Goal: Answer question/provide support

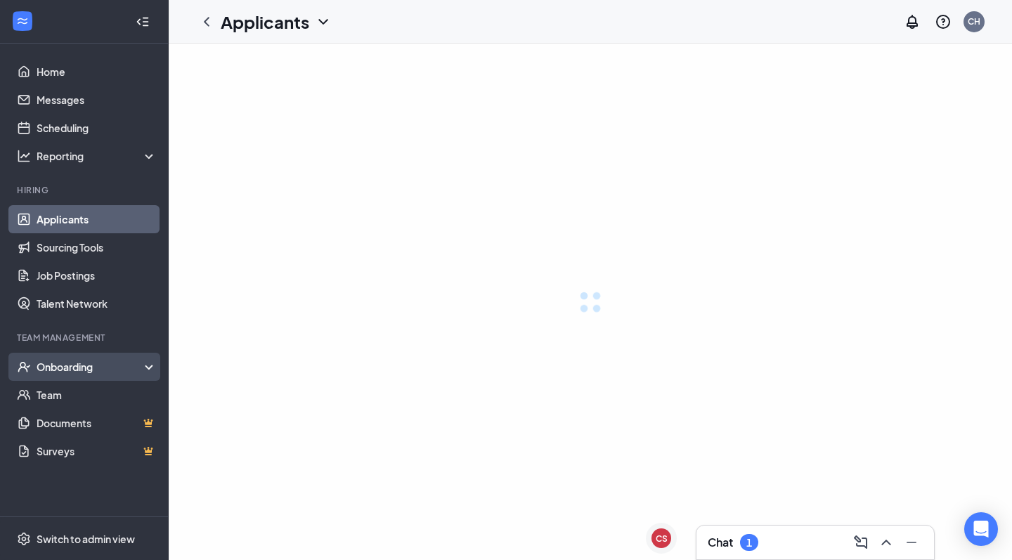
click at [70, 370] on div "Onboarding" at bounding box center [91, 367] width 108 height 14
click at [131, 365] on div "Onboarding" at bounding box center [91, 367] width 108 height 14
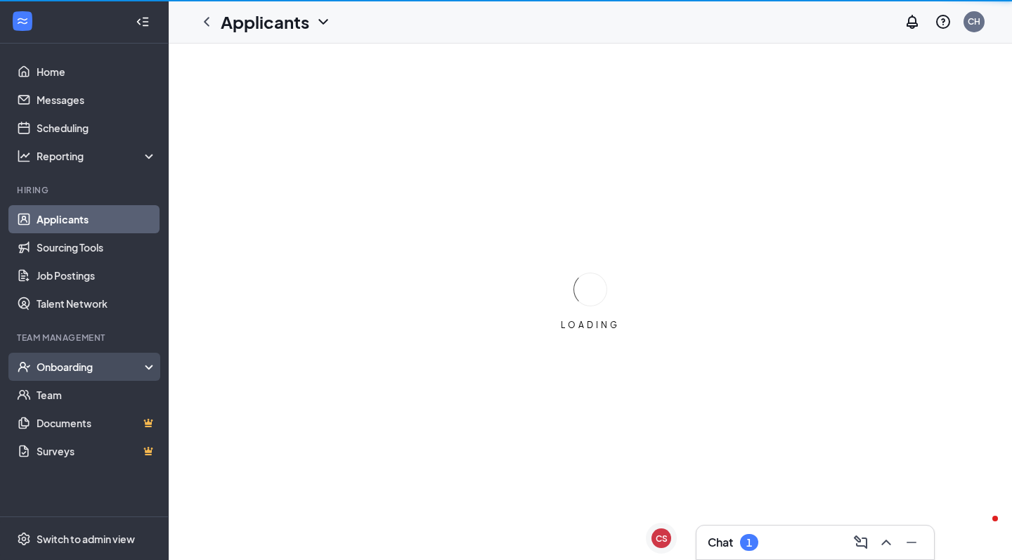
click at [84, 366] on div "Onboarding" at bounding box center [91, 367] width 108 height 14
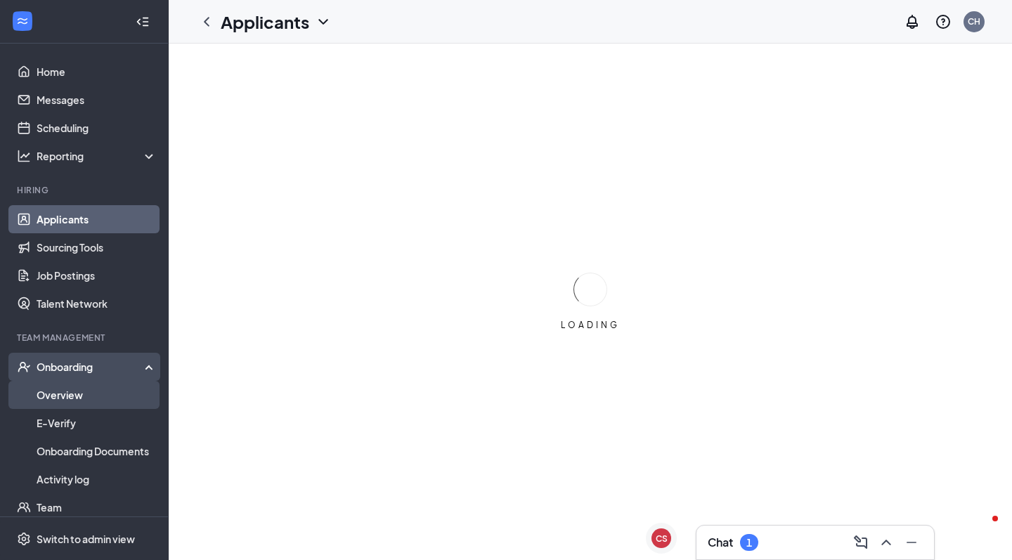
click at [72, 395] on link "Overview" at bounding box center [97, 395] width 120 height 28
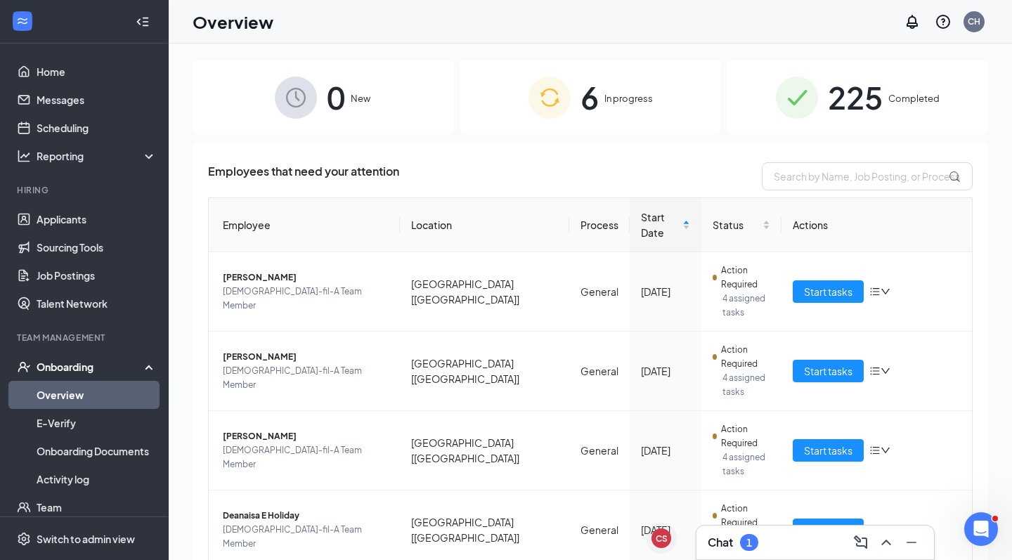
click at [841, 94] on span "225" at bounding box center [855, 97] width 55 height 48
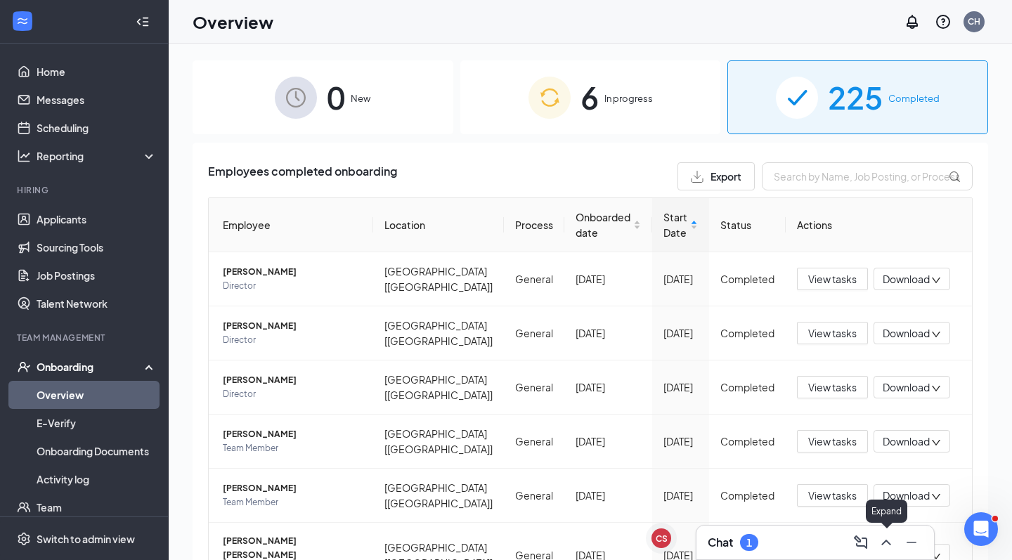
click at [879, 545] on icon "ChevronUp" at bounding box center [886, 542] width 17 height 17
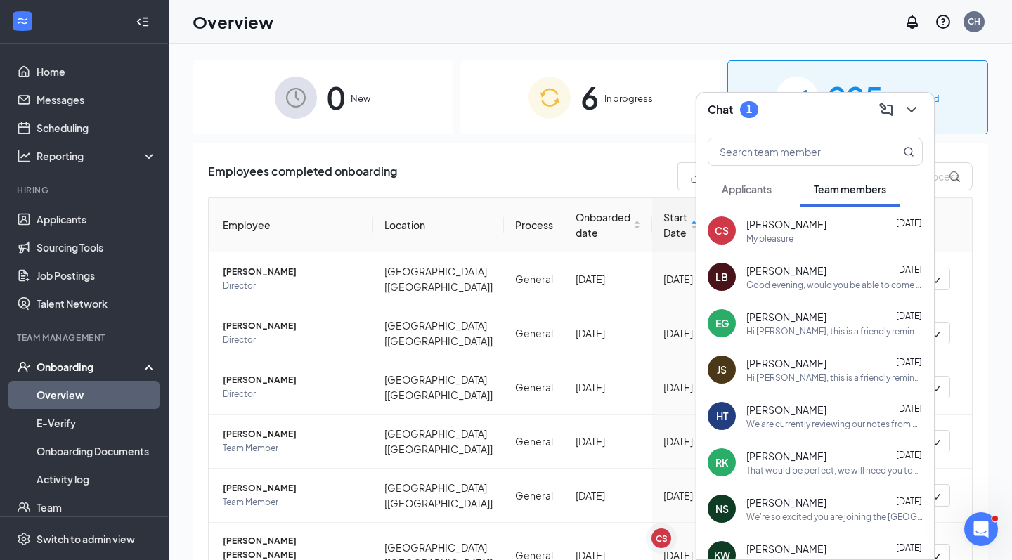
click at [749, 110] on div "1" at bounding box center [749, 109] width 6 height 12
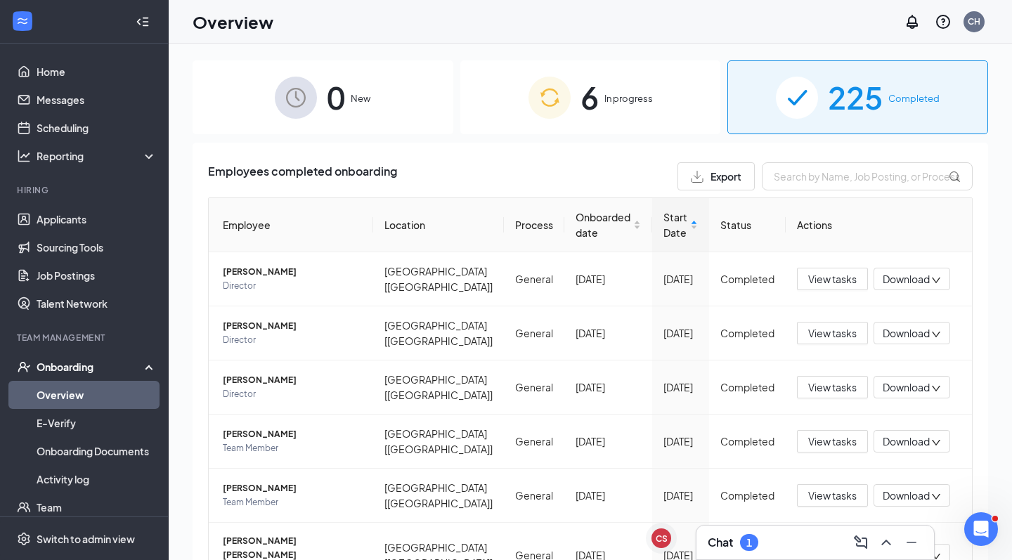
click at [748, 540] on div "1" at bounding box center [749, 543] width 6 height 12
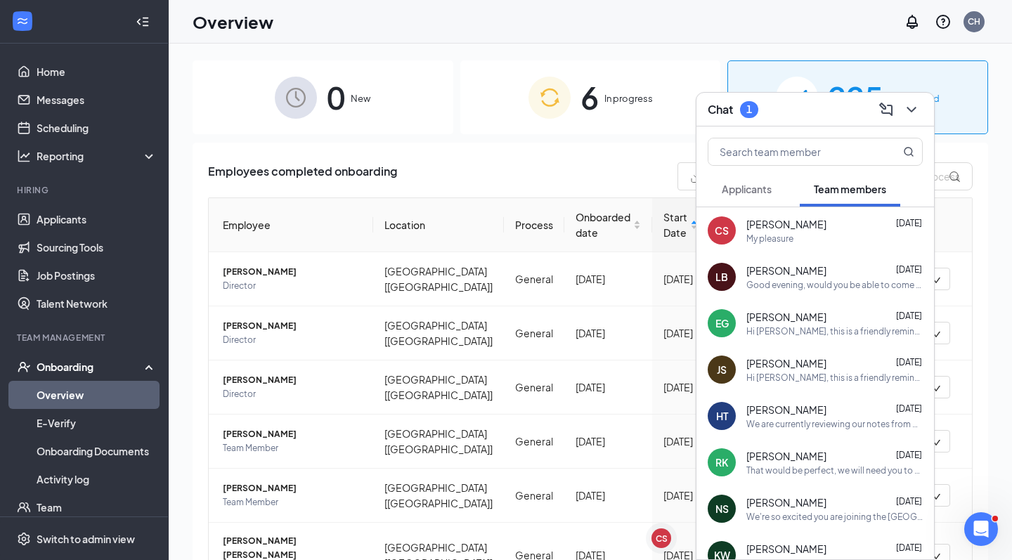
click at [748, 188] on span "Applicants" at bounding box center [747, 189] width 50 height 13
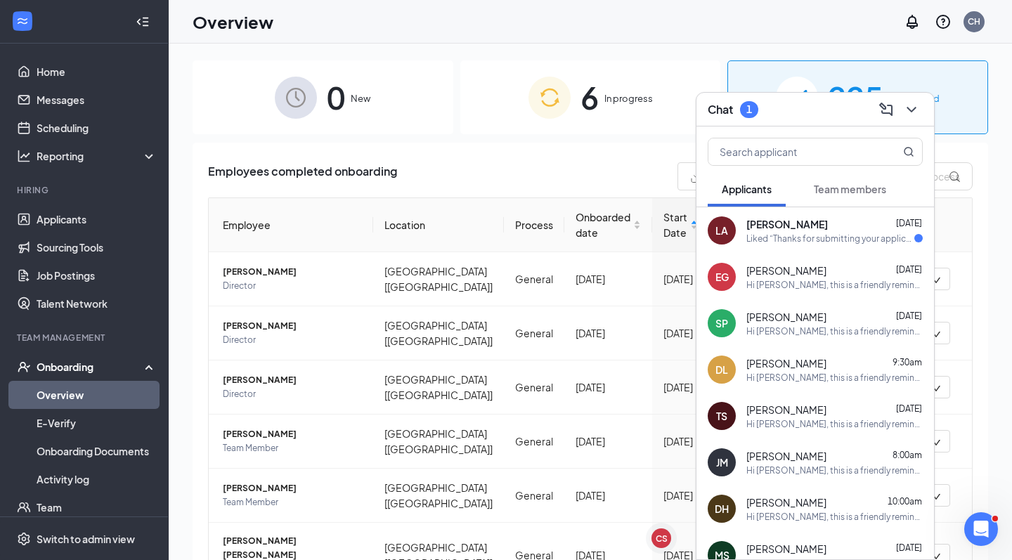
click at [841, 242] on div "Liked “Thanks for submitting your application for the [DEMOGRAPHIC_DATA]-fil-A …" at bounding box center [830, 239] width 168 height 12
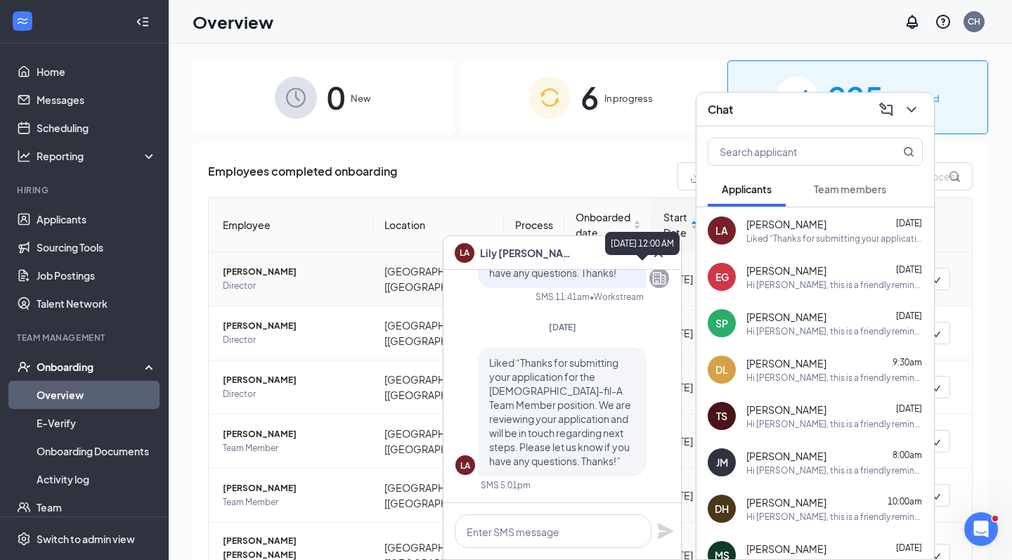
click at [657, 249] on div "[DATE] 12:00 AM" at bounding box center [642, 243] width 74 height 23
click at [662, 250] on icon "Cross" at bounding box center [658, 253] width 17 height 17
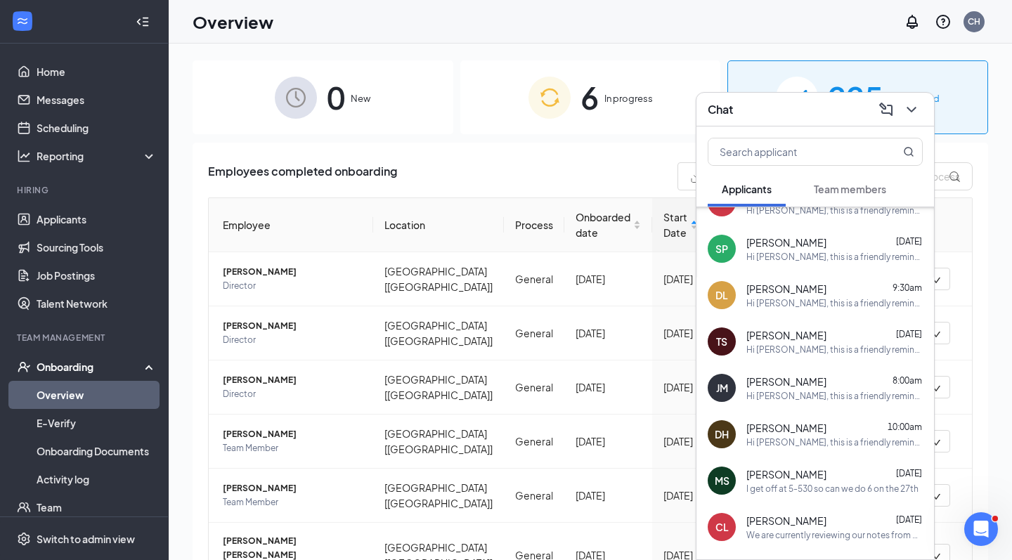
scroll to position [84, 0]
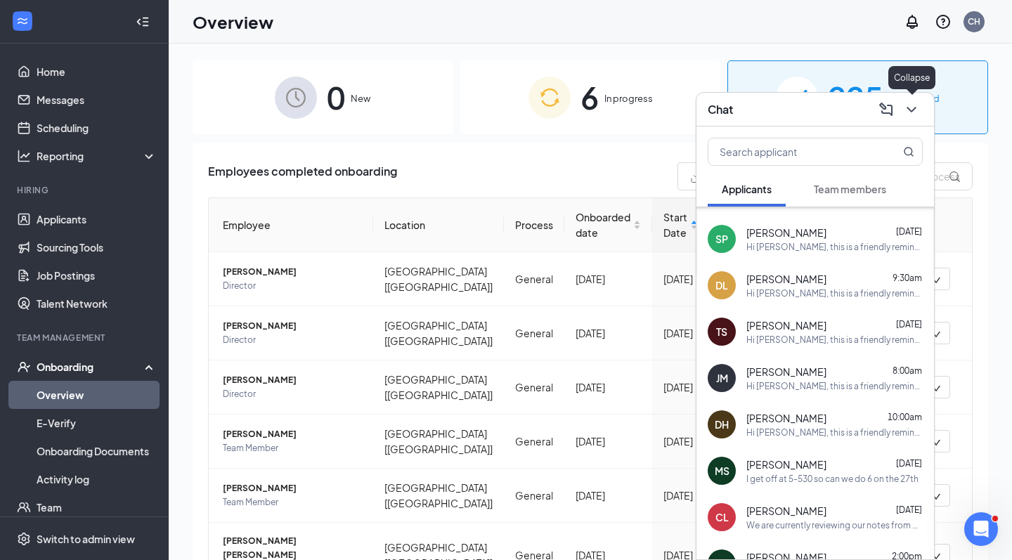
click at [914, 113] on icon "ChevronDown" at bounding box center [911, 109] width 17 height 17
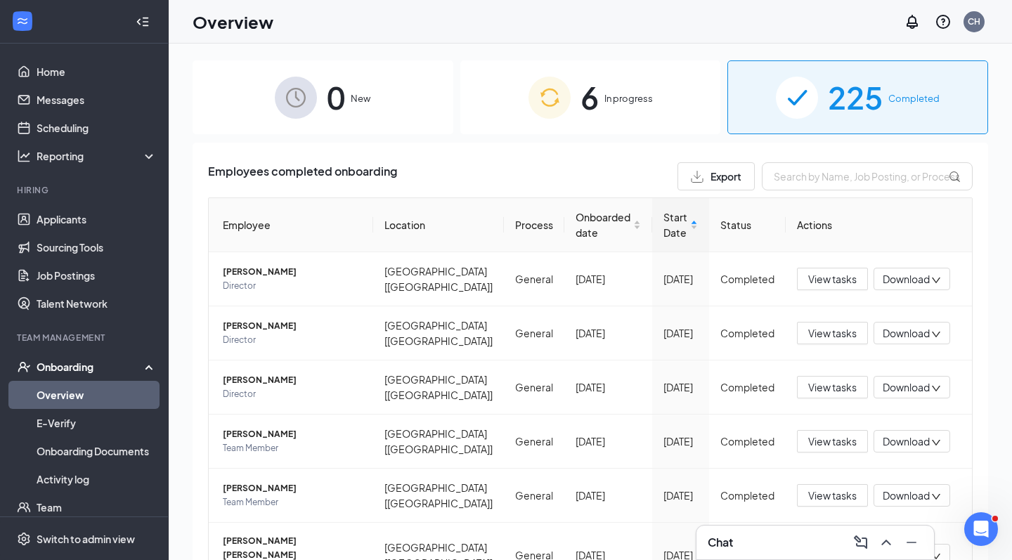
scroll to position [0, 0]
click at [986, 520] on div "Open Intercom Messenger" at bounding box center [979, 527] width 46 height 46
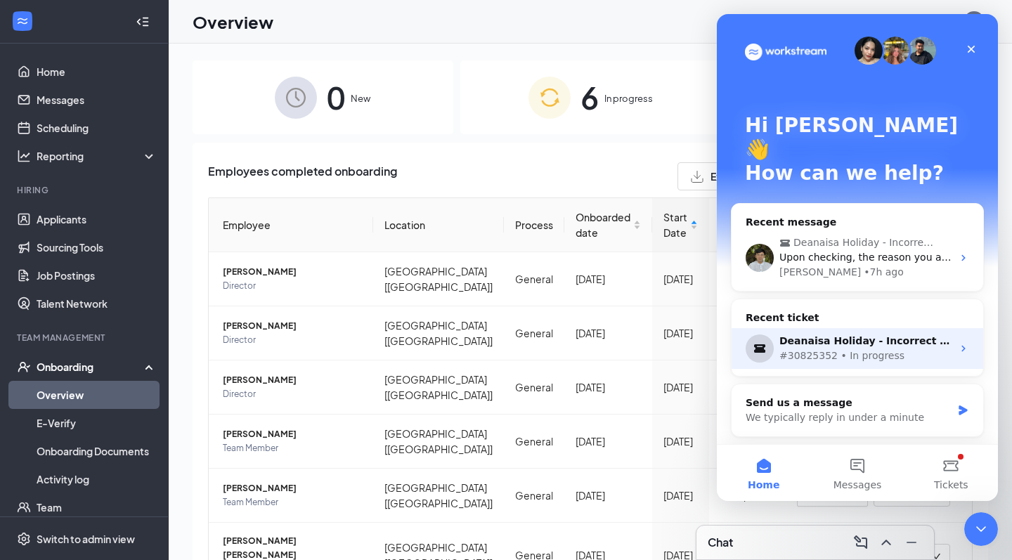
click at [864, 334] on div "Deanaisa Holiday - Incorrect SSN" at bounding box center [865, 341] width 173 height 15
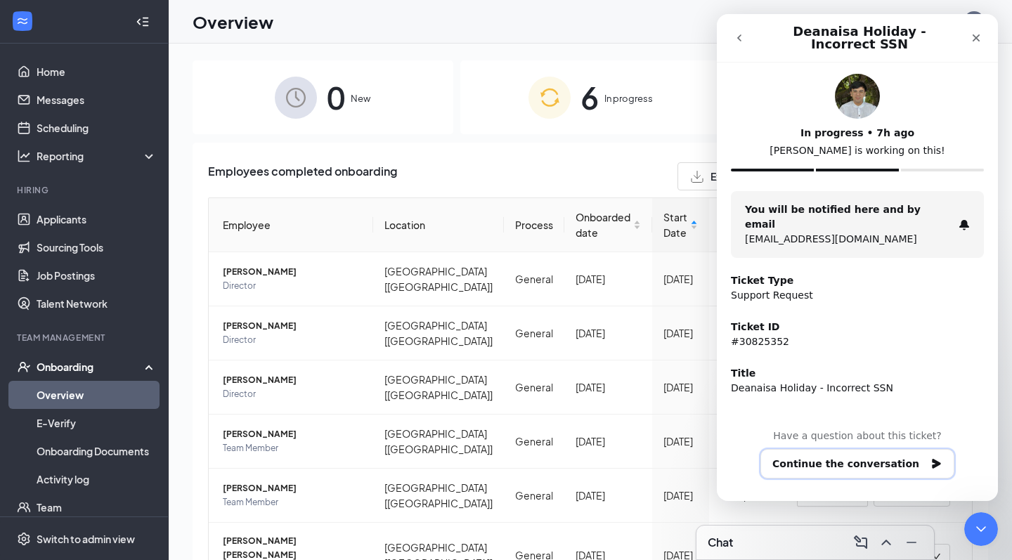
click at [873, 464] on button "Continue the conversation" at bounding box center [857, 464] width 194 height 30
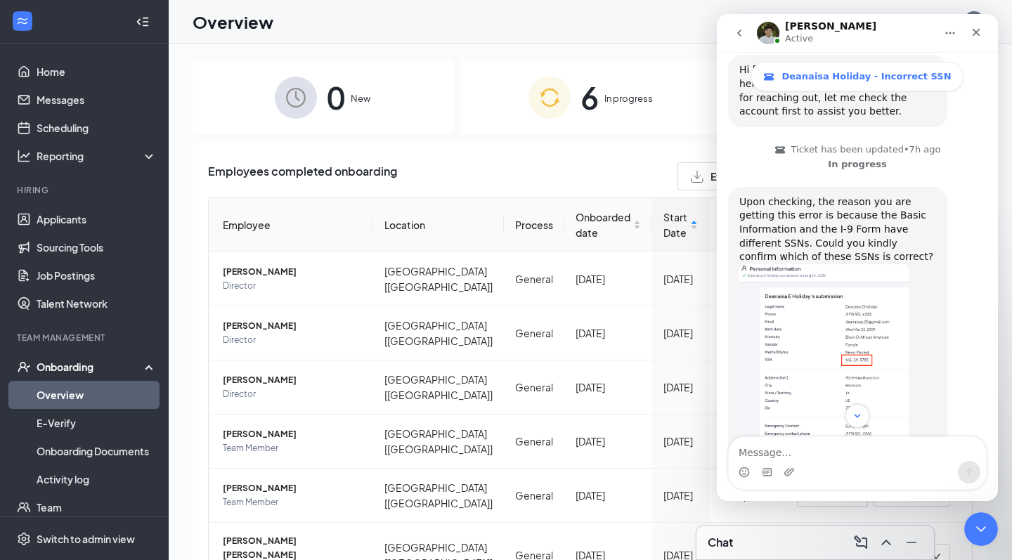
scroll to position [441, 0]
click at [870, 296] on img "James says…" at bounding box center [823, 358] width 169 height 188
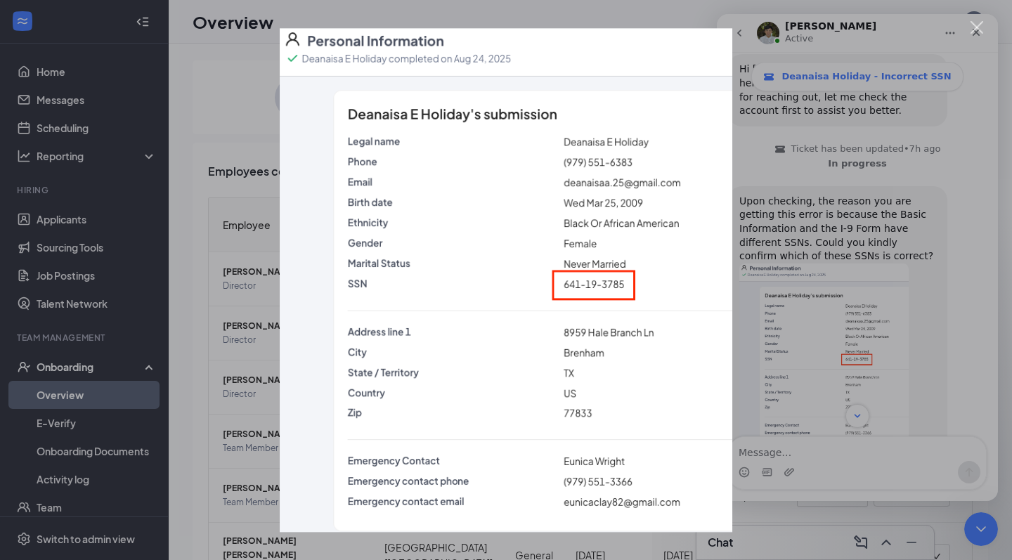
click at [602, 228] on img "Close" at bounding box center [506, 280] width 453 height 504
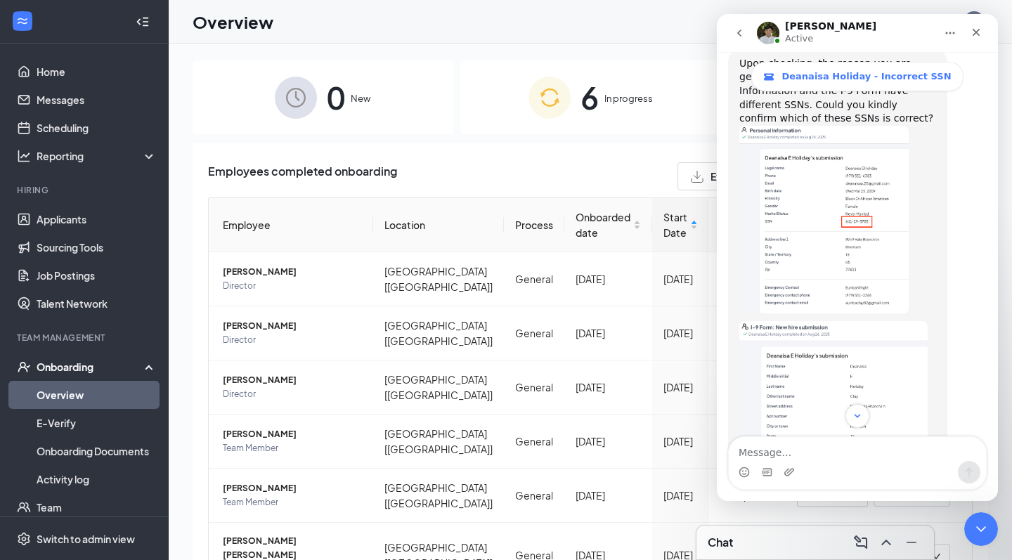
scroll to position [580, 0]
click at [845, 363] on img "James says…" at bounding box center [833, 413] width 188 height 186
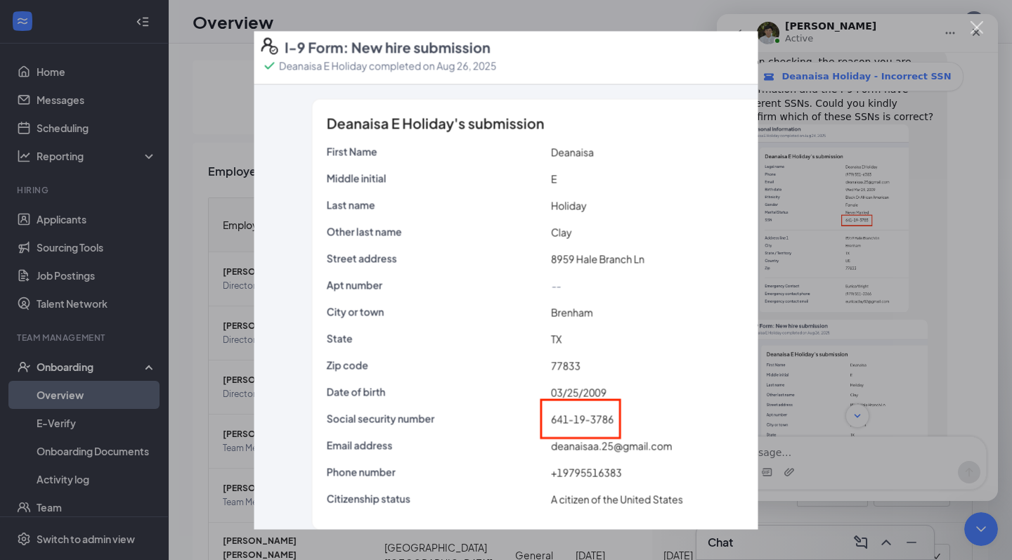
click at [868, 214] on div "Intercom messenger" at bounding box center [506, 280] width 1012 height 560
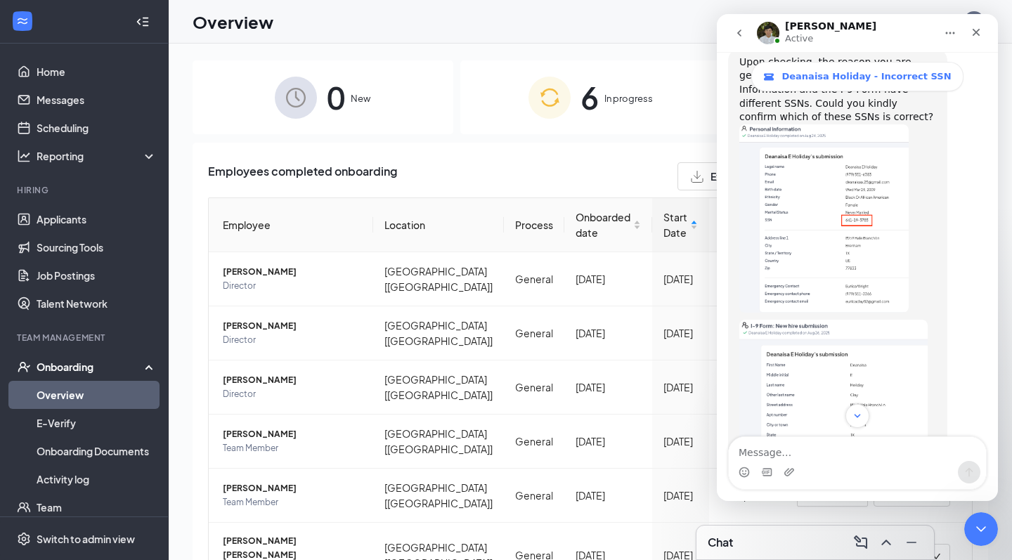
scroll to position [602, 0]
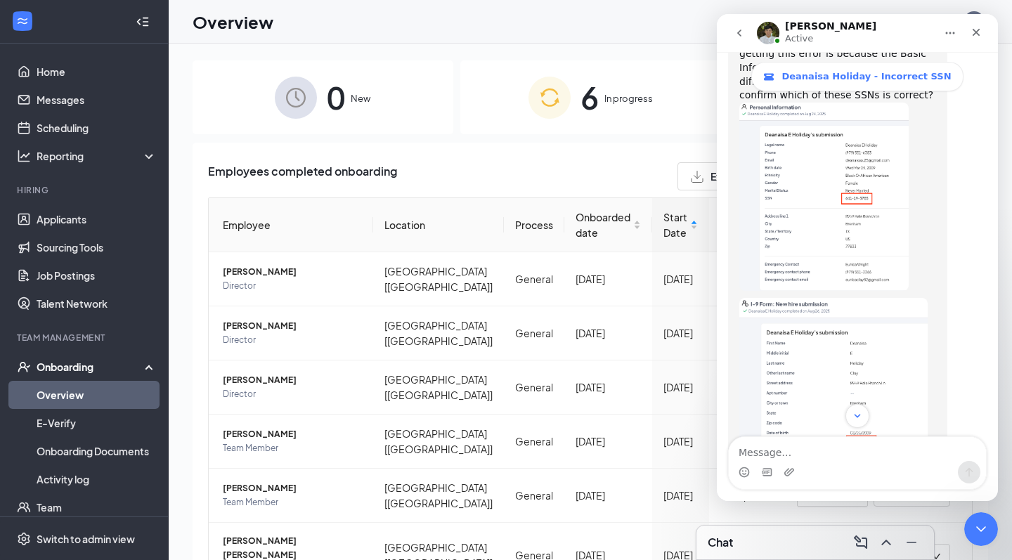
click at [861, 183] on img "James says…" at bounding box center [823, 197] width 169 height 188
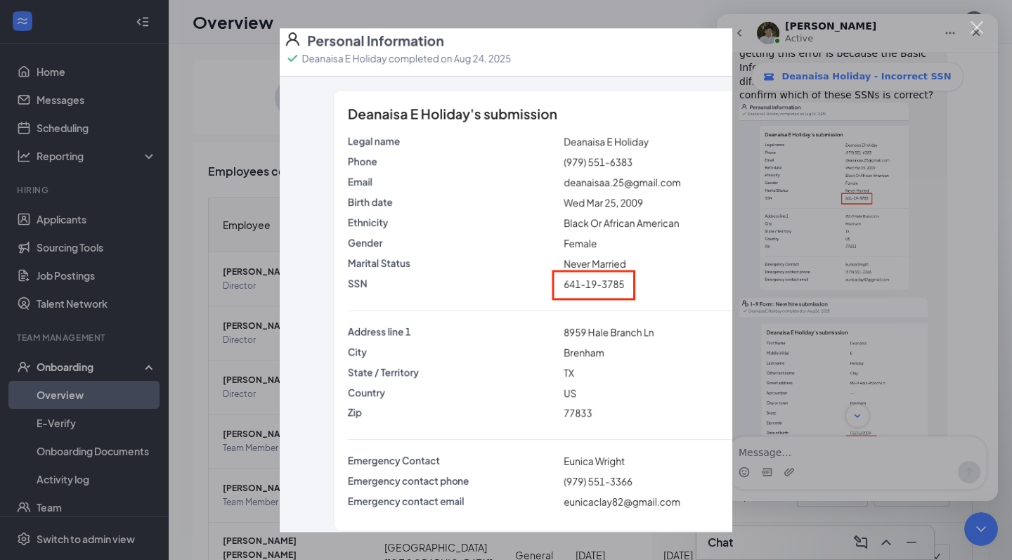
click at [840, 307] on div "Intercom messenger" at bounding box center [506, 280] width 1012 height 560
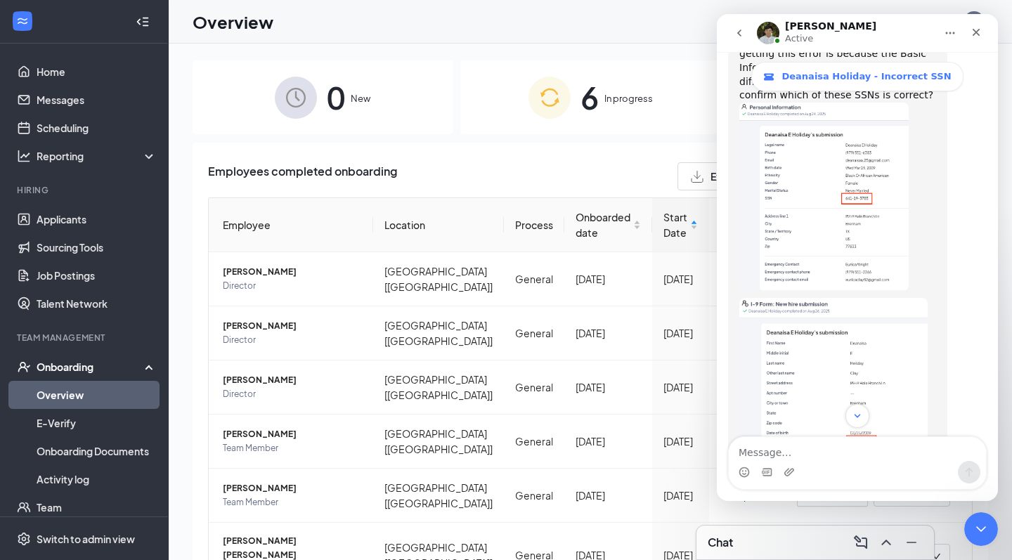
click at [834, 332] on img "James says…" at bounding box center [833, 391] width 188 height 186
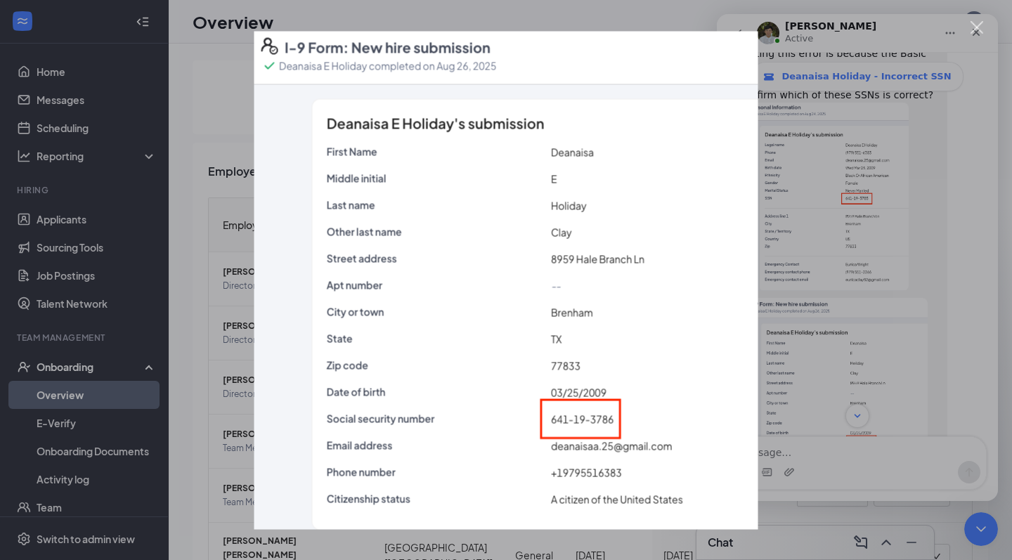
click at [655, 20] on div "Intercom messenger" at bounding box center [506, 280] width 1012 height 560
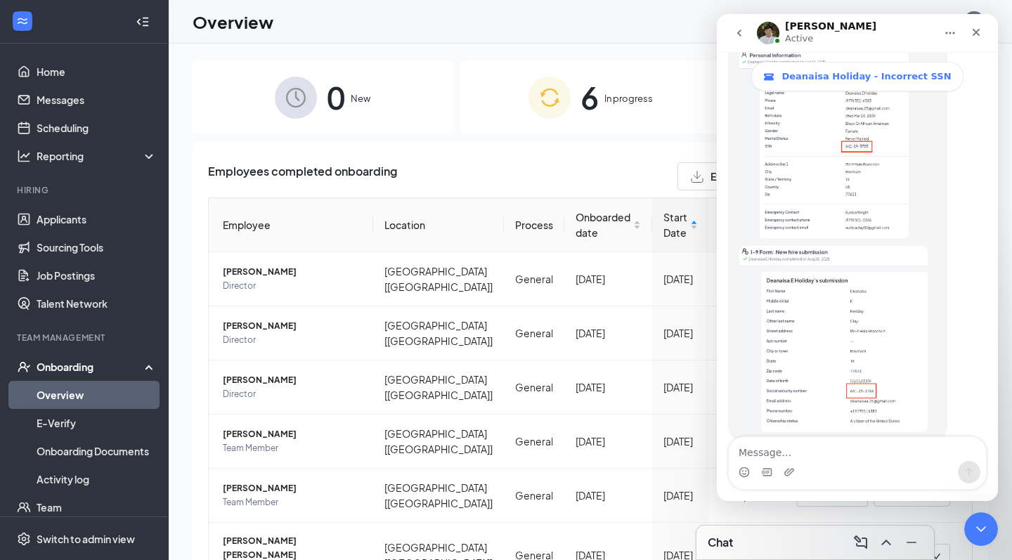
scroll to position [654, 0]
click at [823, 453] on textarea "Message…" at bounding box center [857, 449] width 257 height 24
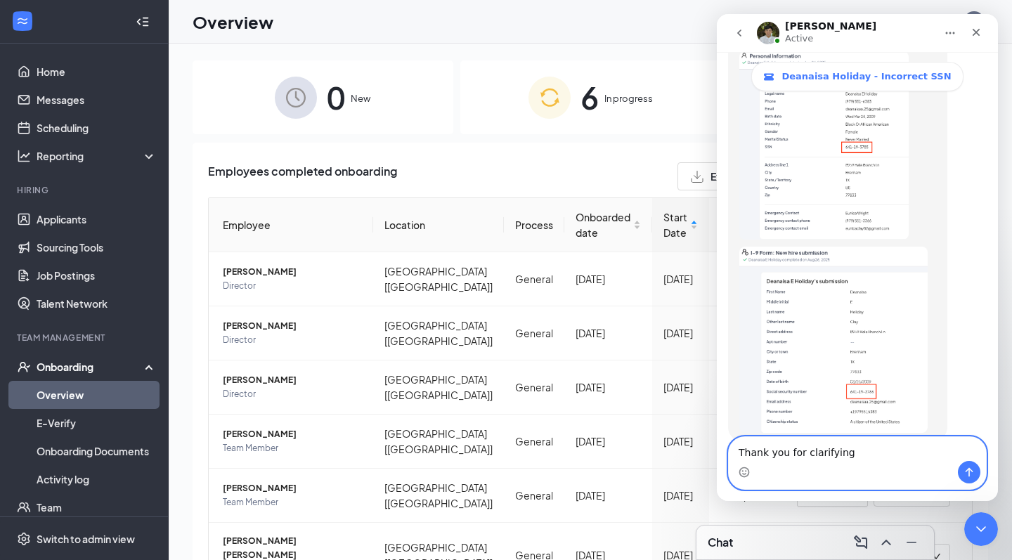
type textarea "Thank you for clarifying!"
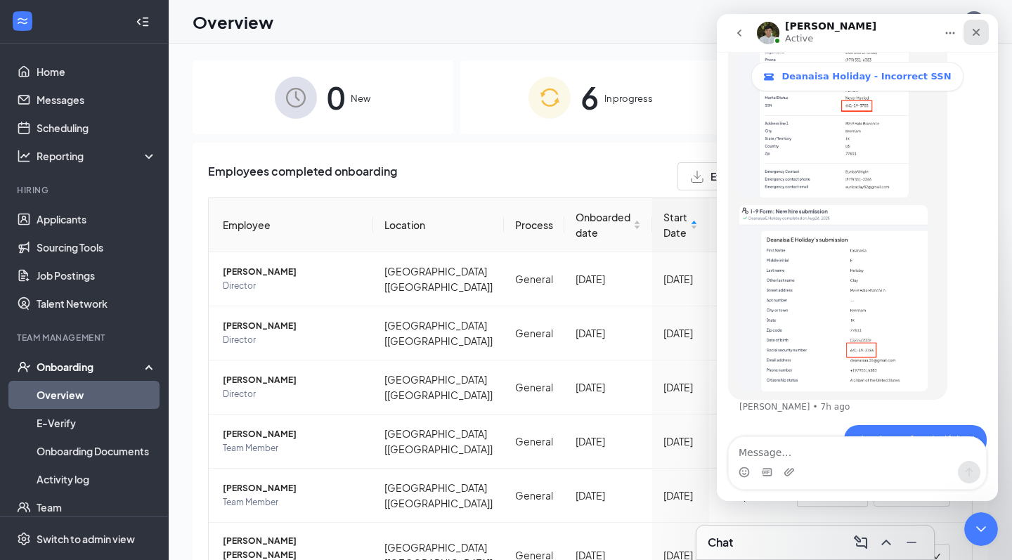
click at [977, 32] on icon "Close" at bounding box center [977, 33] width 8 height 8
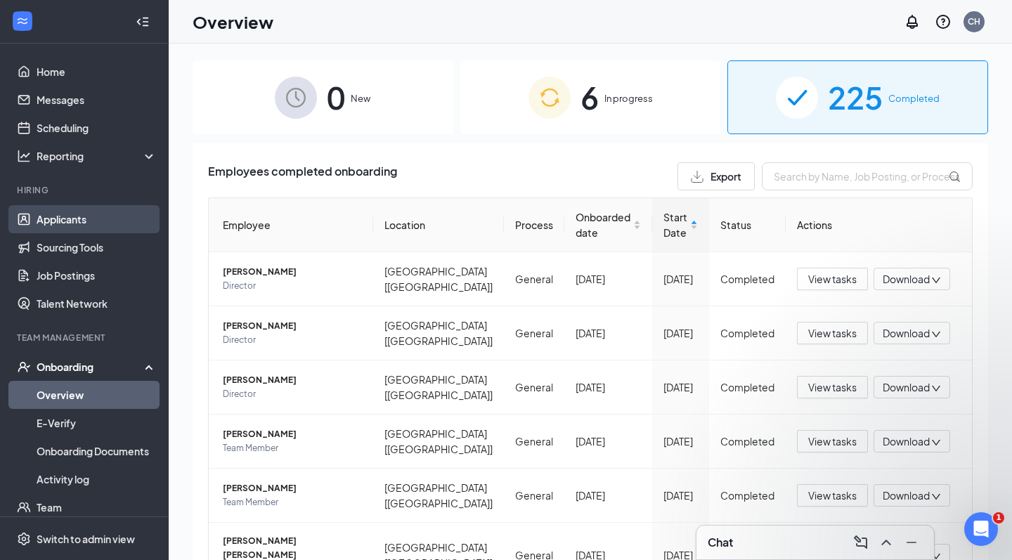
click at [83, 221] on link "Applicants" at bounding box center [97, 219] width 120 height 28
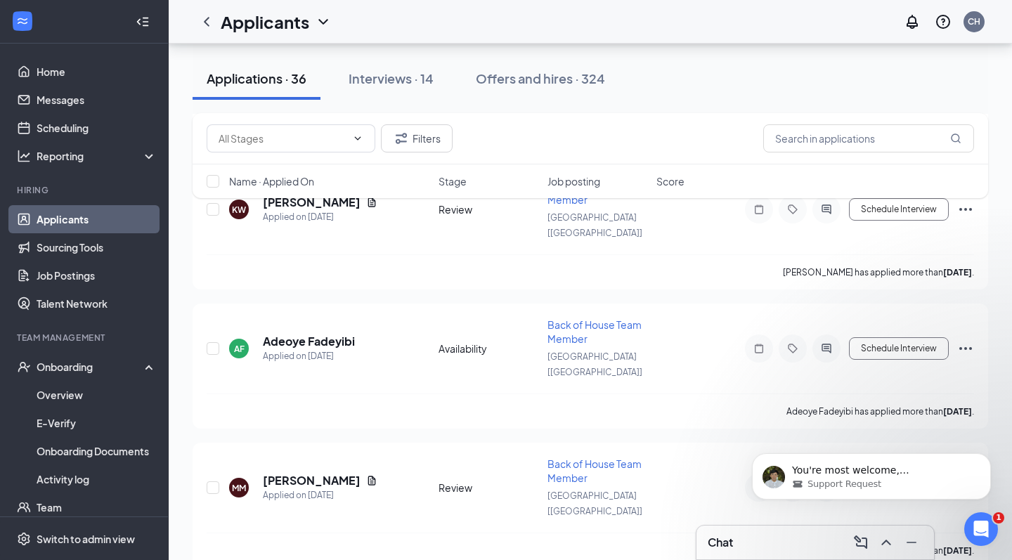
scroll to position [1652, 0]
